Goal: Find specific page/section: Find specific page/section

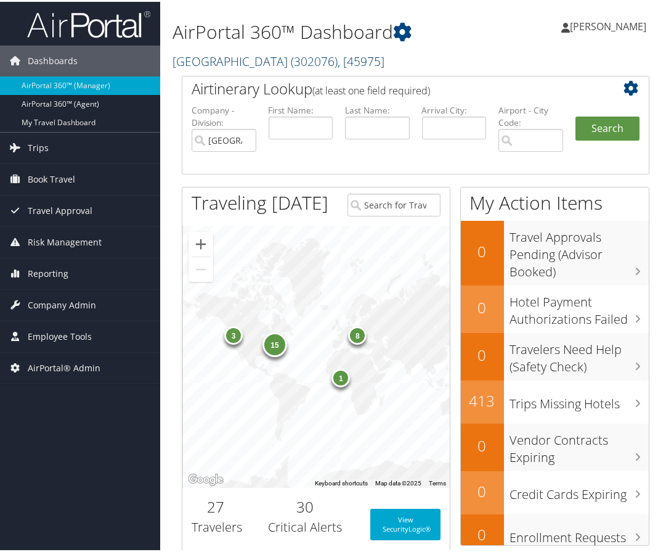
click at [242, 62] on link "Temple University ( 302076 ) , [ 45975 ]" at bounding box center [279, 59] width 212 height 17
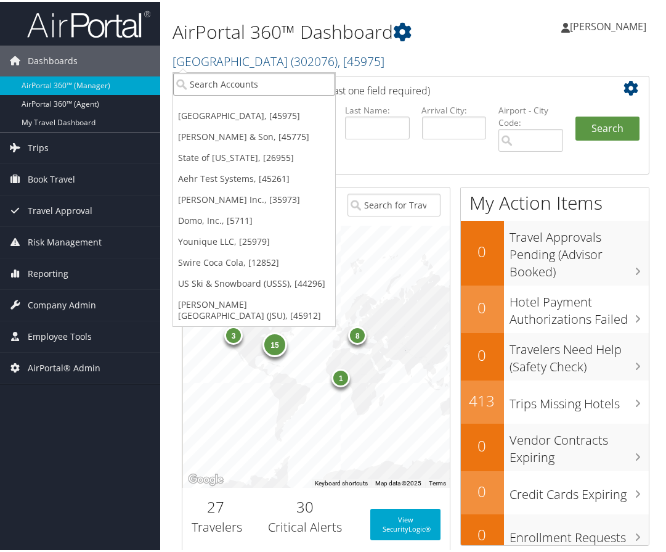
click at [245, 81] on input "search" at bounding box center [254, 82] width 162 height 23
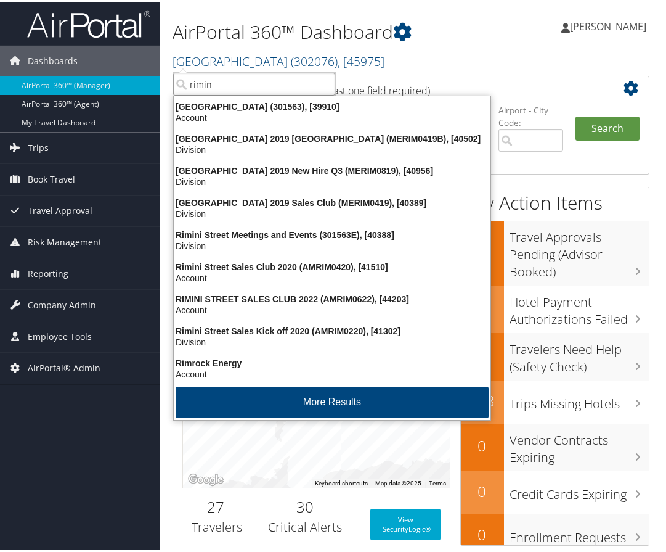
type input "rimini"
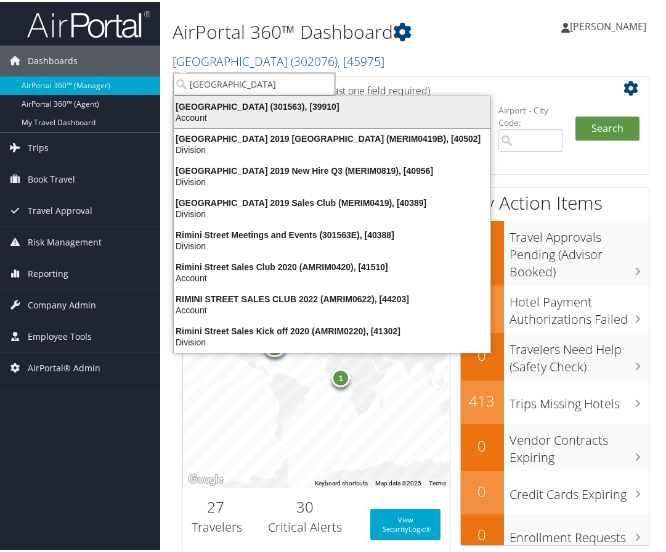
click at [239, 106] on div "Rimini Street (301563), [39910]" at bounding box center [332, 104] width 332 height 11
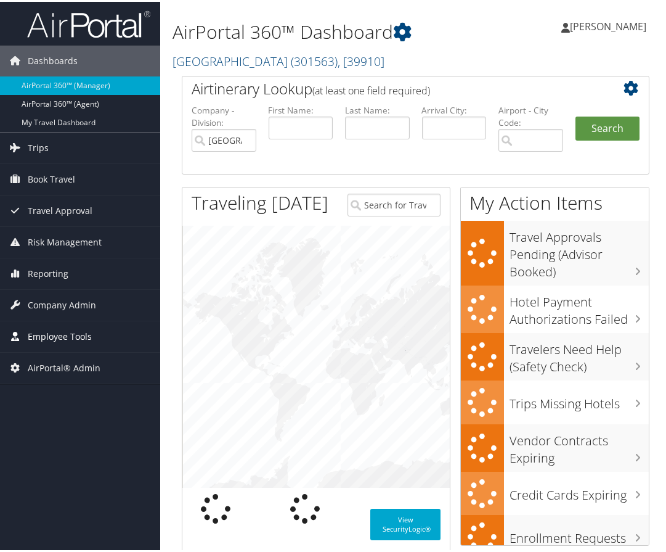
click at [69, 330] on span "Employee Tools" at bounding box center [60, 334] width 64 height 31
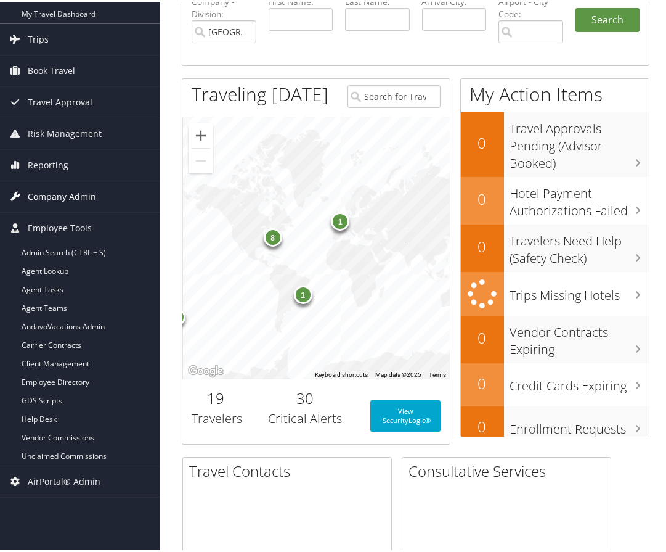
scroll to position [123, 0]
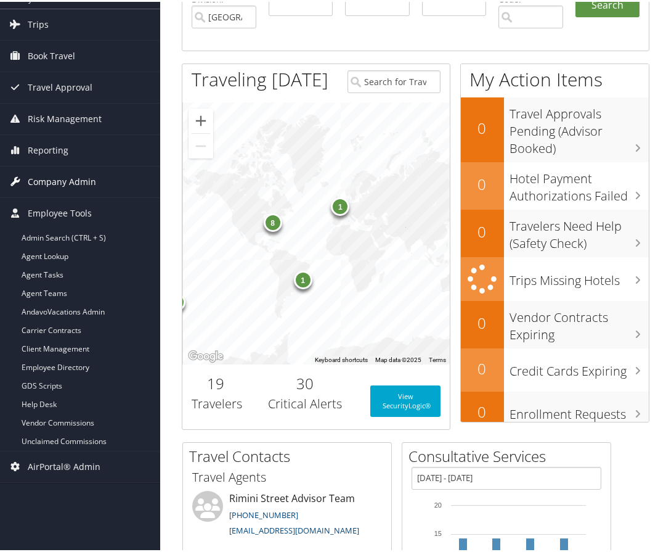
click at [75, 183] on span "Company Admin" at bounding box center [62, 180] width 68 height 31
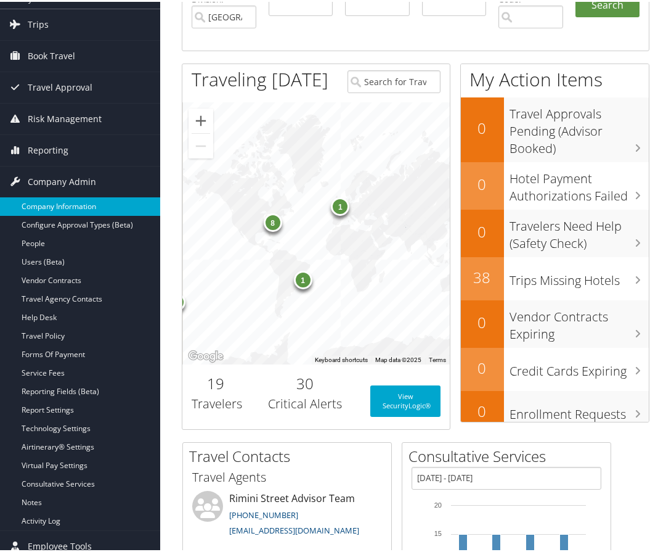
click at [73, 205] on link "Company Information" at bounding box center [80, 204] width 160 height 18
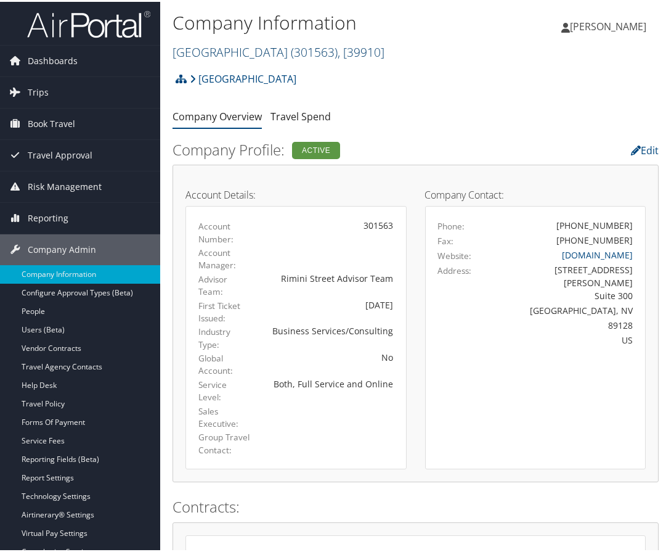
drag, startPoint x: 256, startPoint y: 47, endPoint x: 246, endPoint y: 55, distance: 12.7
click at [291, 47] on span "( 301563 )" at bounding box center [314, 50] width 47 height 17
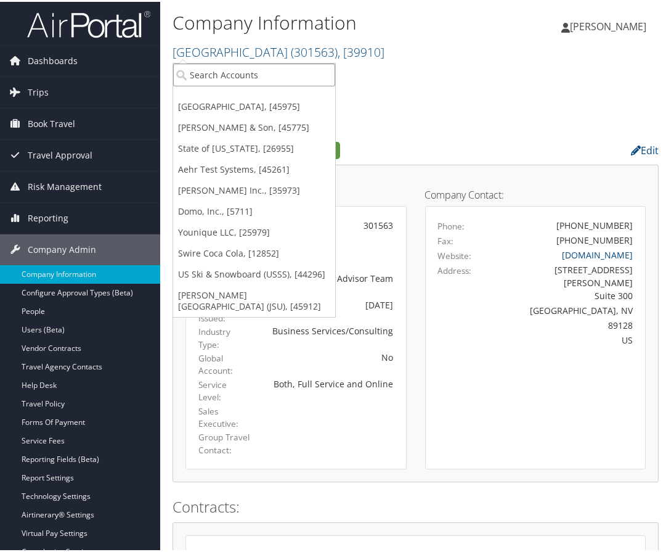
click at [231, 68] on input "search" at bounding box center [254, 73] width 162 height 23
type input "sorenson co"
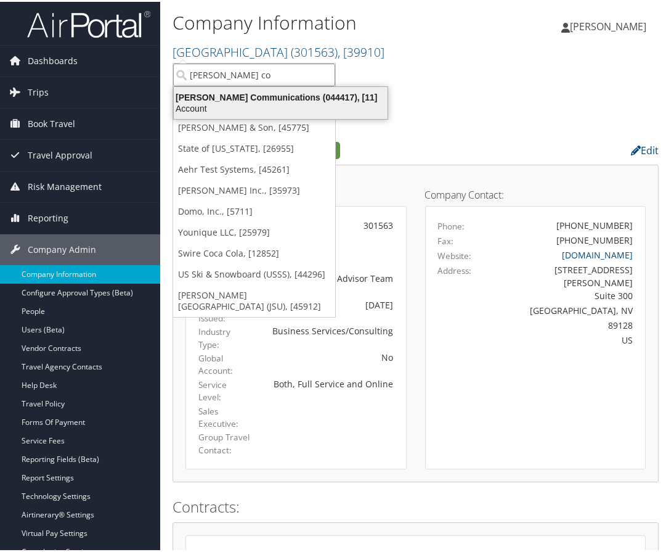
click at [234, 94] on div "Sorenson Communications (044417), [11]" at bounding box center [280, 95] width 229 height 11
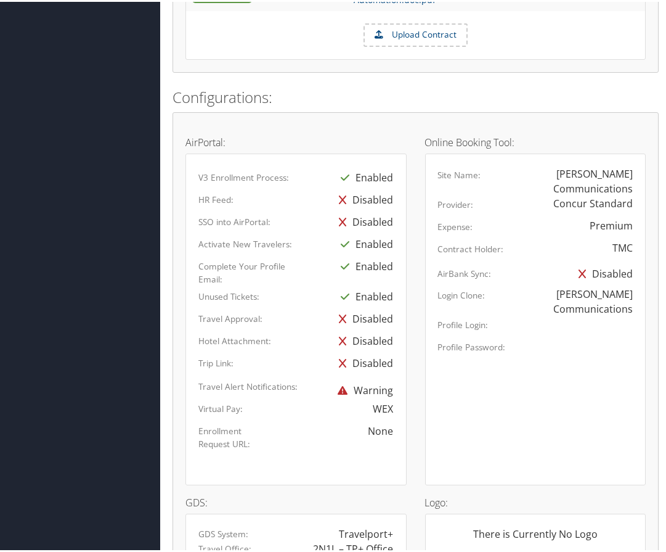
scroll to position [678, 0]
